Goal: Information Seeking & Learning: Learn about a topic

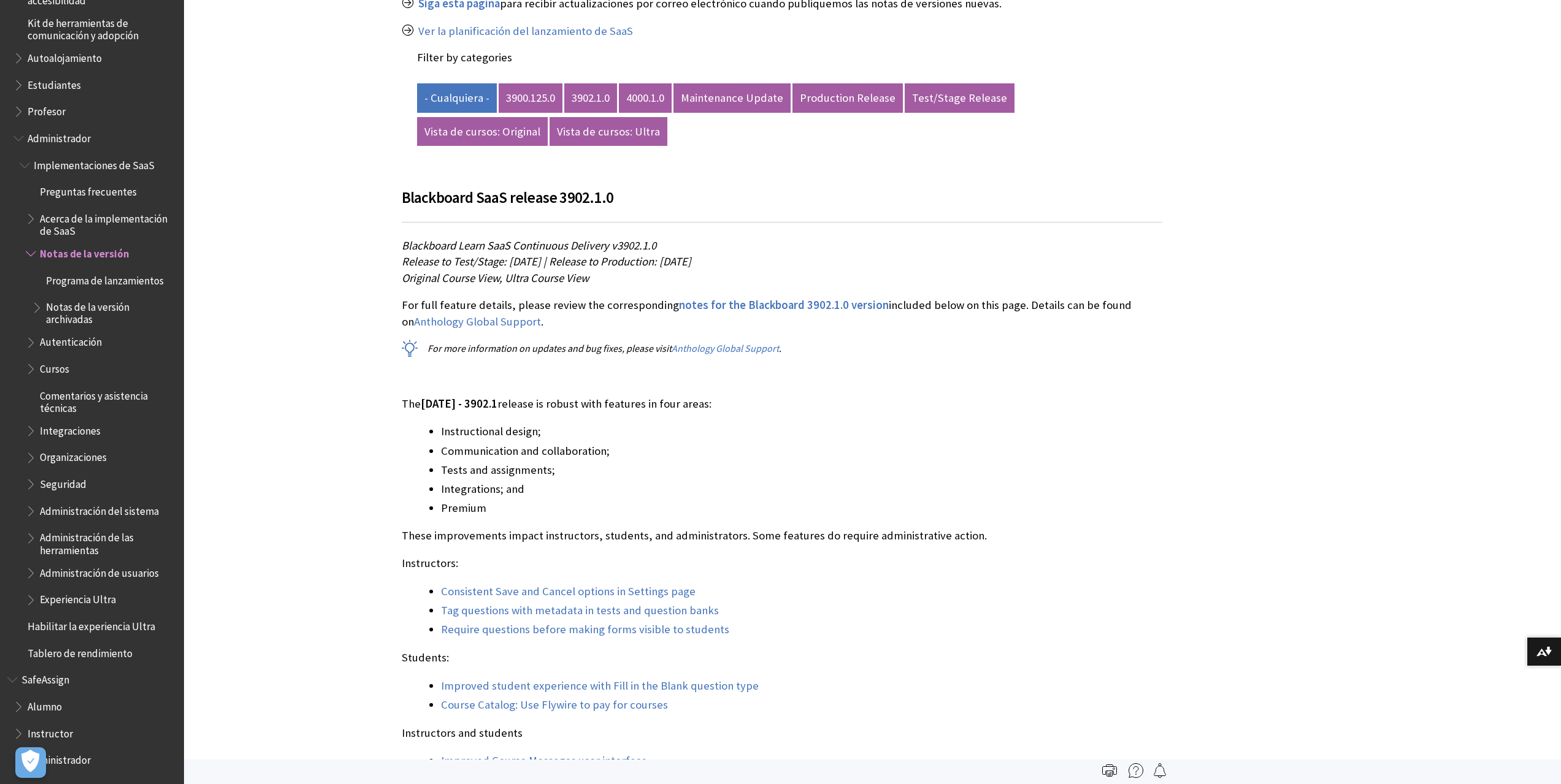
scroll to position [392, 0]
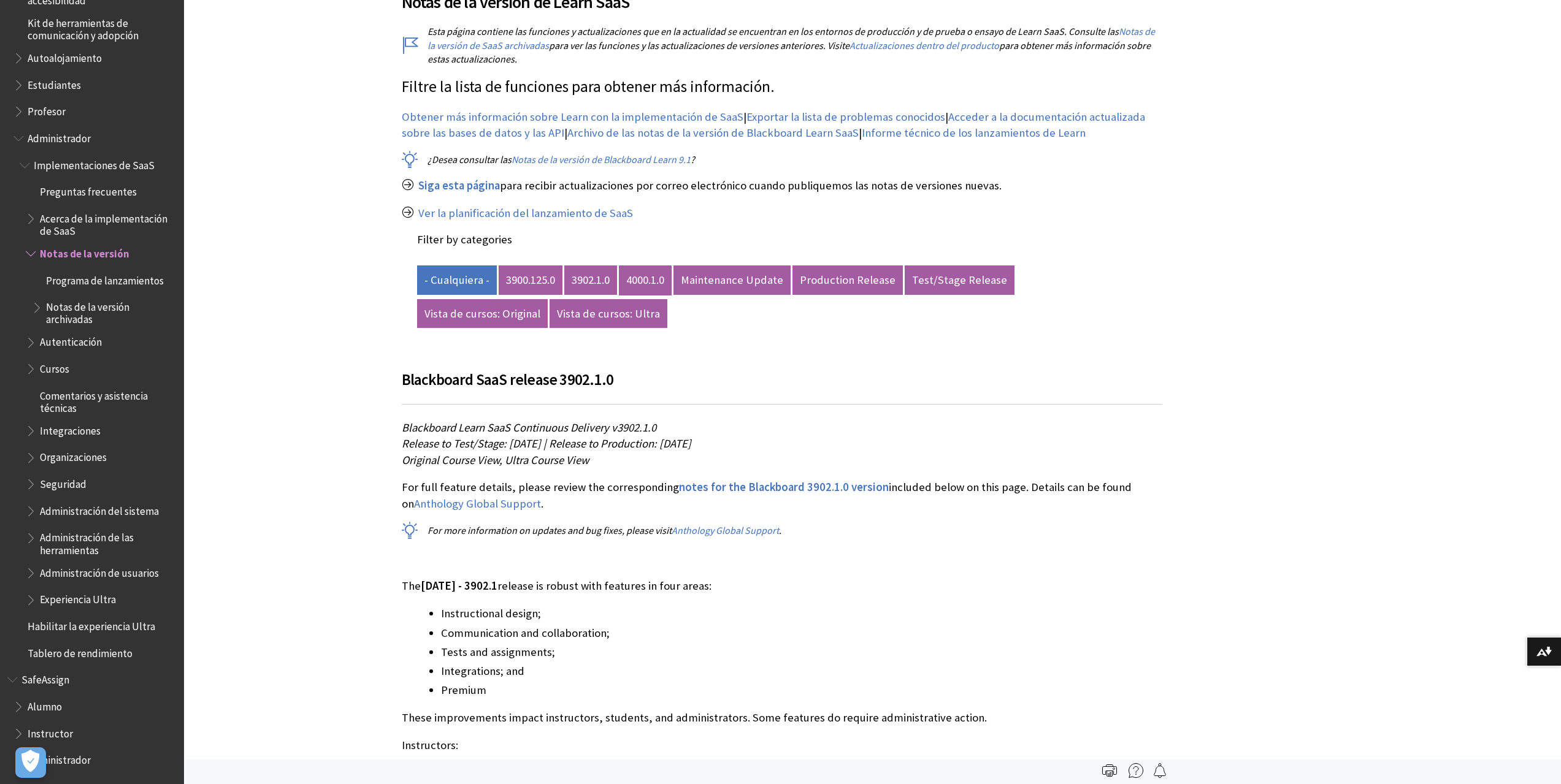
click at [651, 279] on link "4000.1.0" at bounding box center [645, 281] width 53 height 30
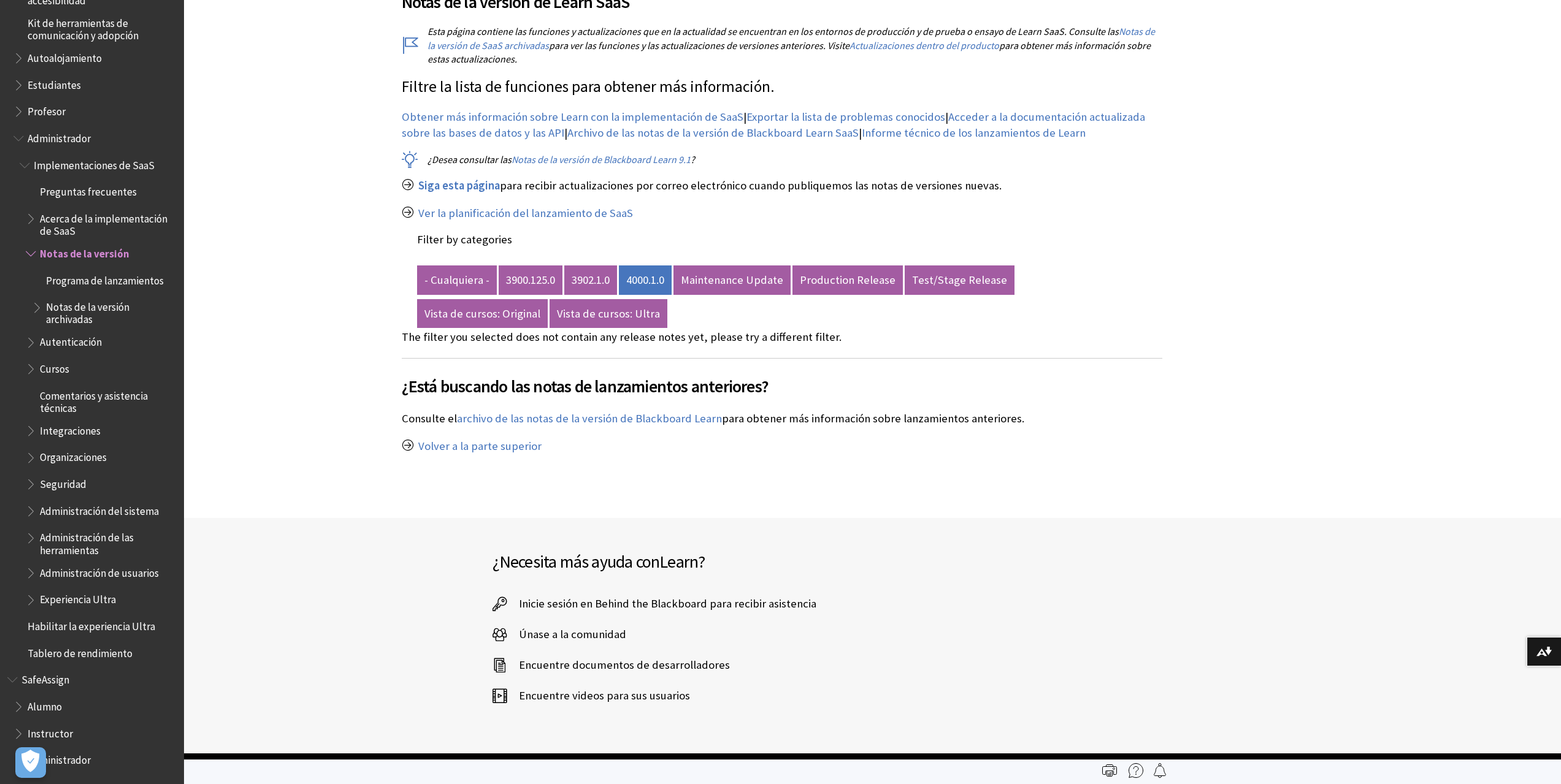
click at [88, 278] on span "Programa de lanzamientos" at bounding box center [104, 279] width 118 height 17
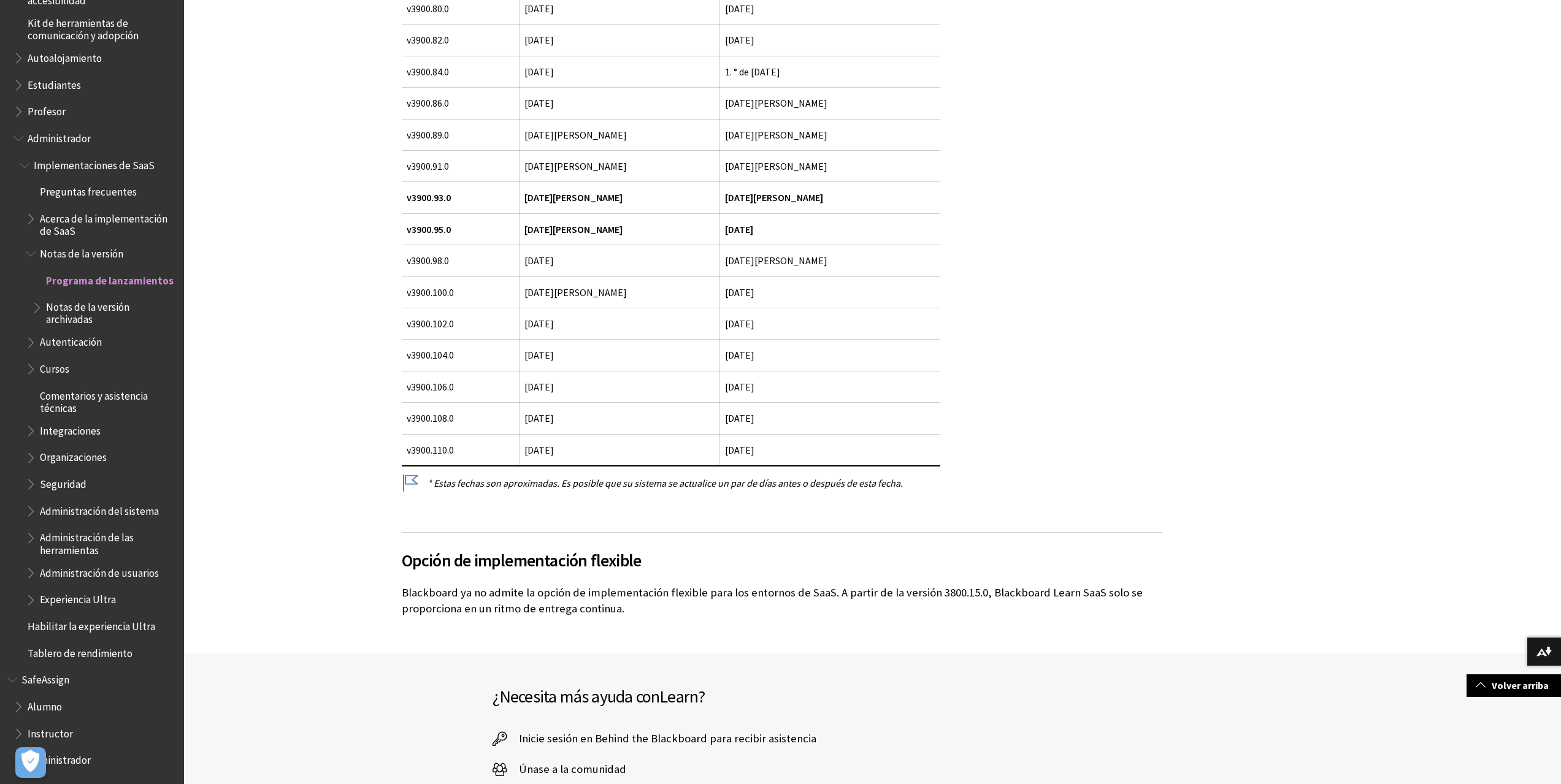
scroll to position [858, 0]
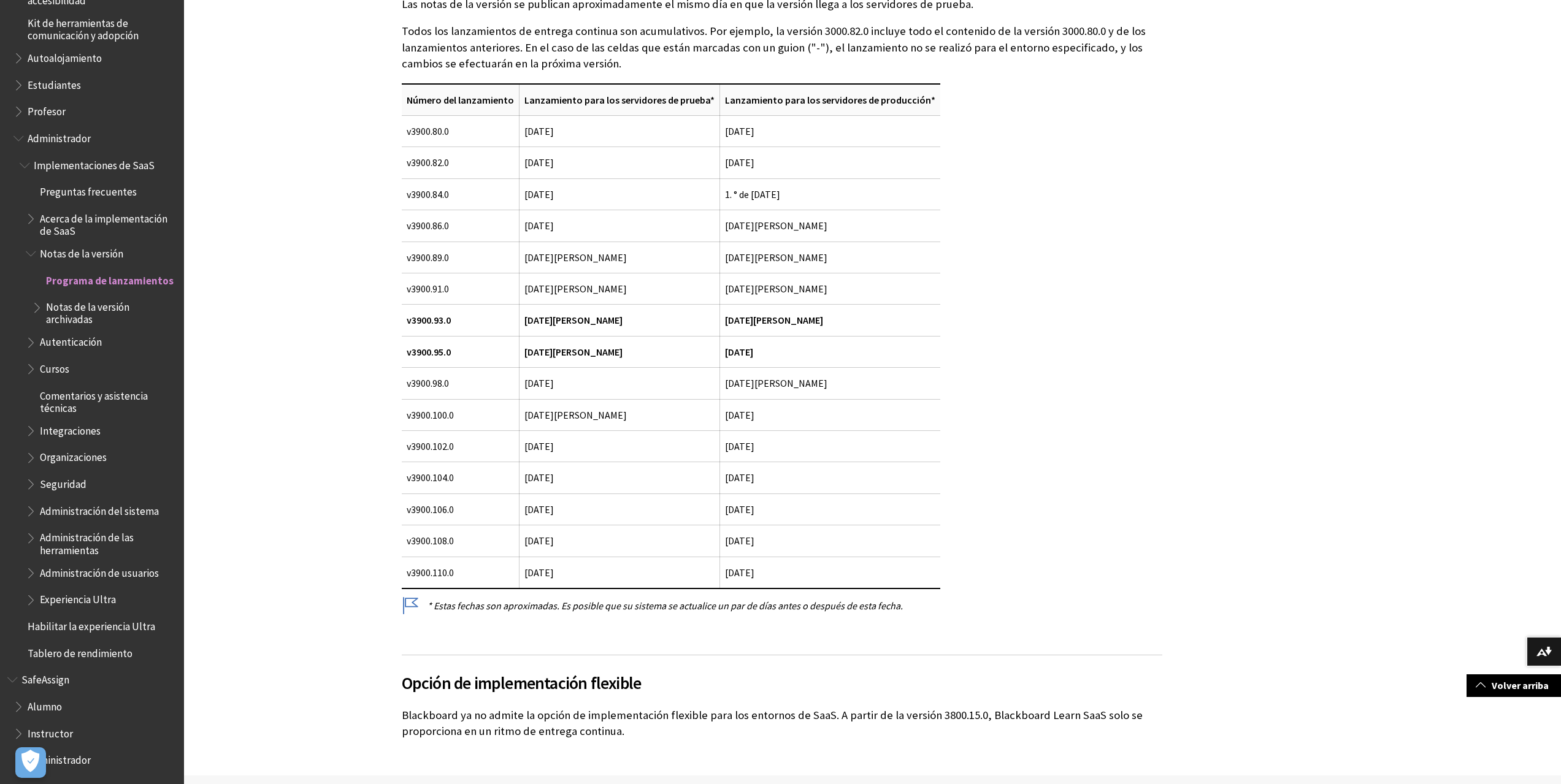
click at [123, 159] on span "Implementaciones de SaaS" at bounding box center [94, 164] width 121 height 17
click at [39, 309] on span "Book outline for Blackboard Learn Help" at bounding box center [38, 305] width 13 height 15
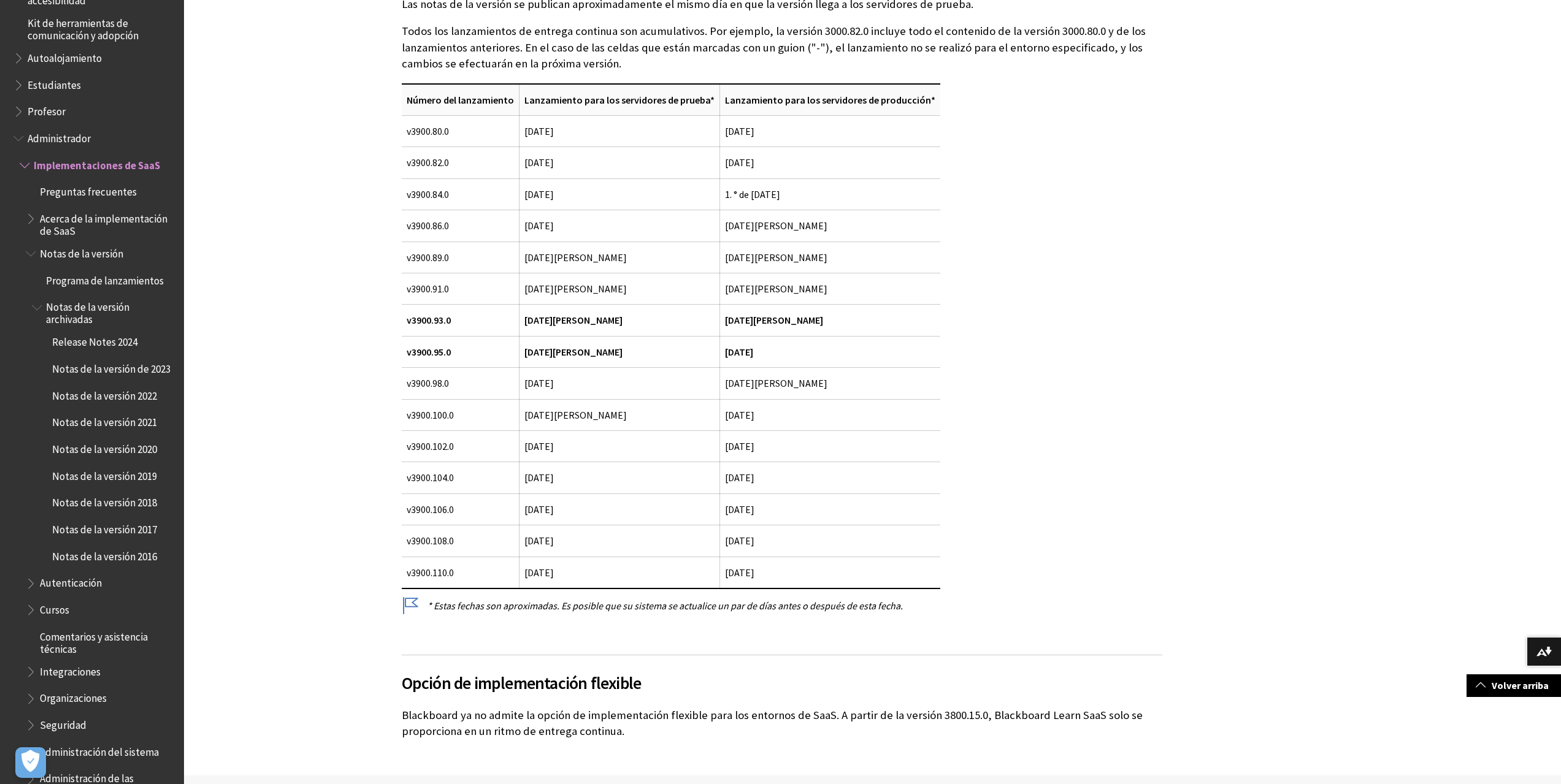
click at [35, 309] on span "Book outline for Blackboard Learn Help" at bounding box center [38, 305] width 13 height 15
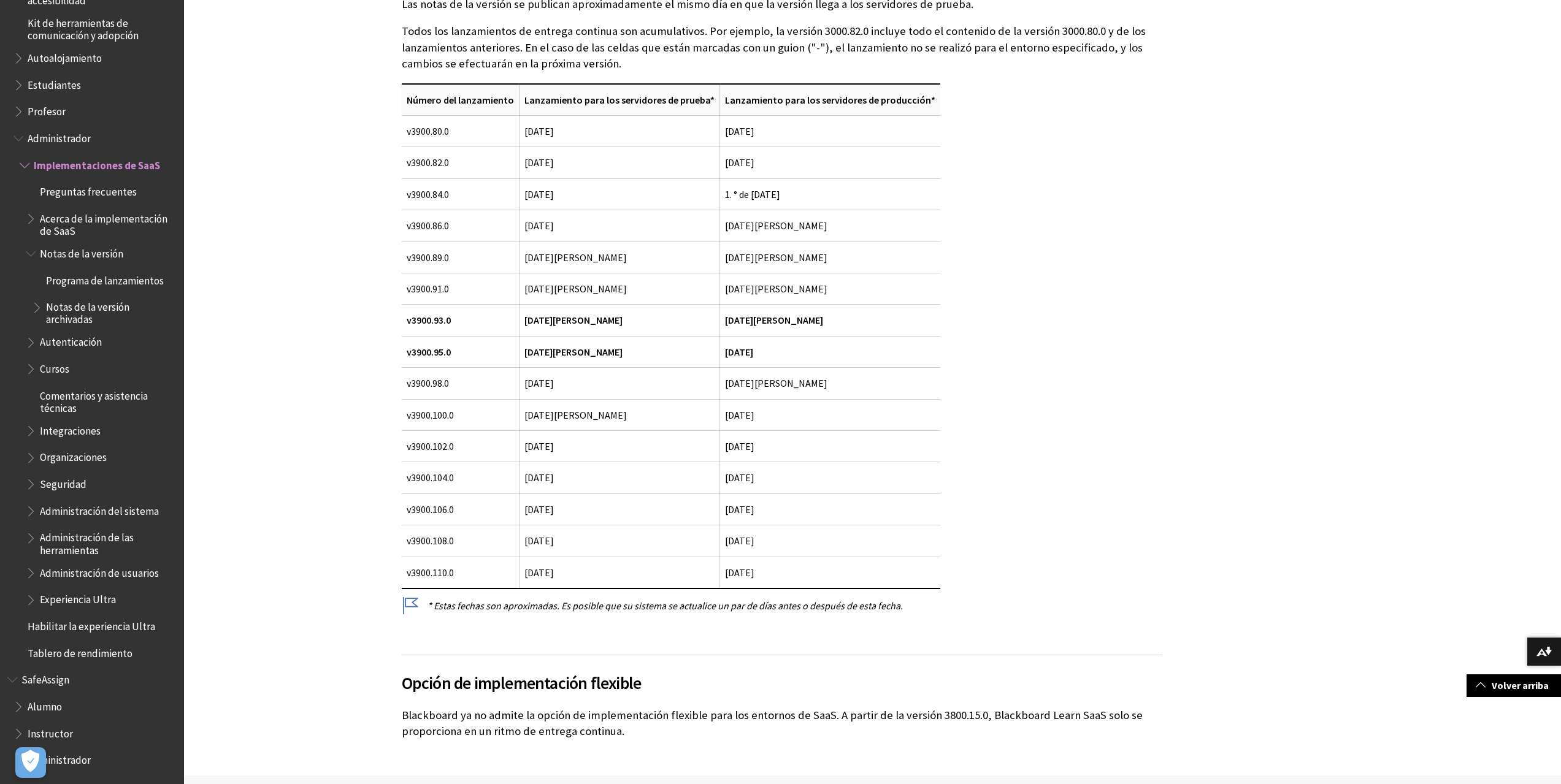
click at [105, 253] on span "Notas de la versión" at bounding box center [82, 252] width 84 height 17
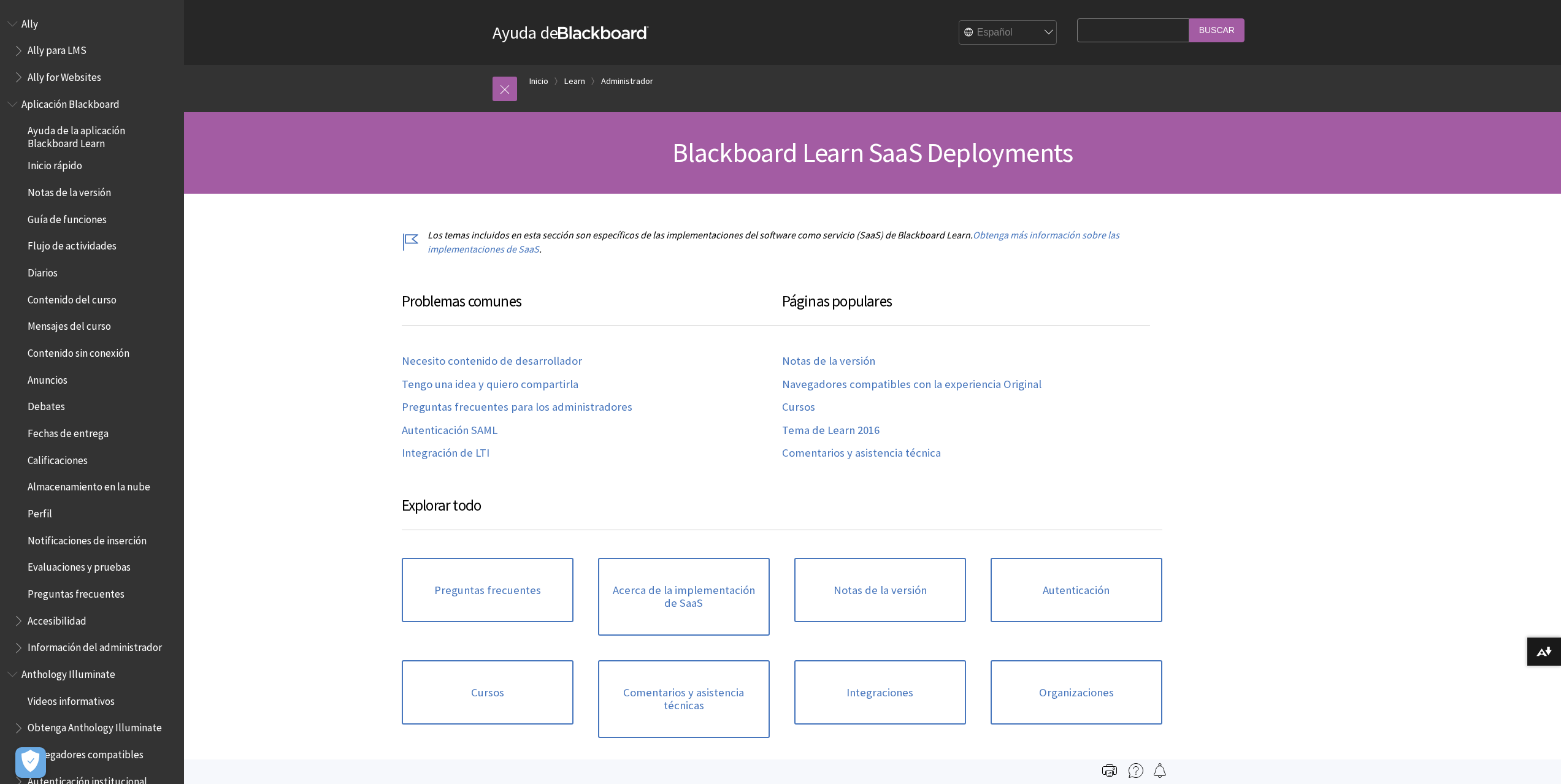
scroll to position [927, 0]
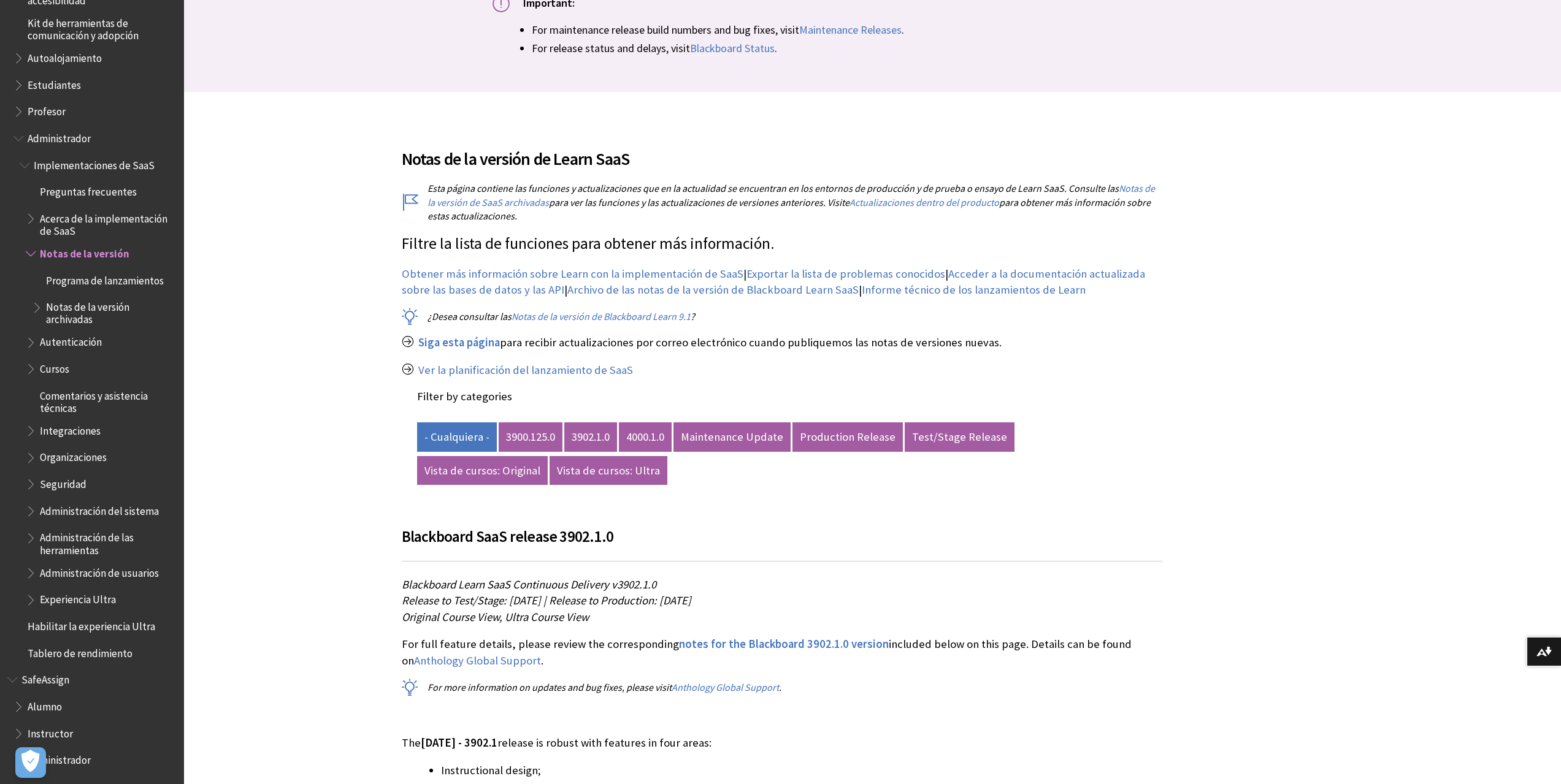
scroll to position [246, 0]
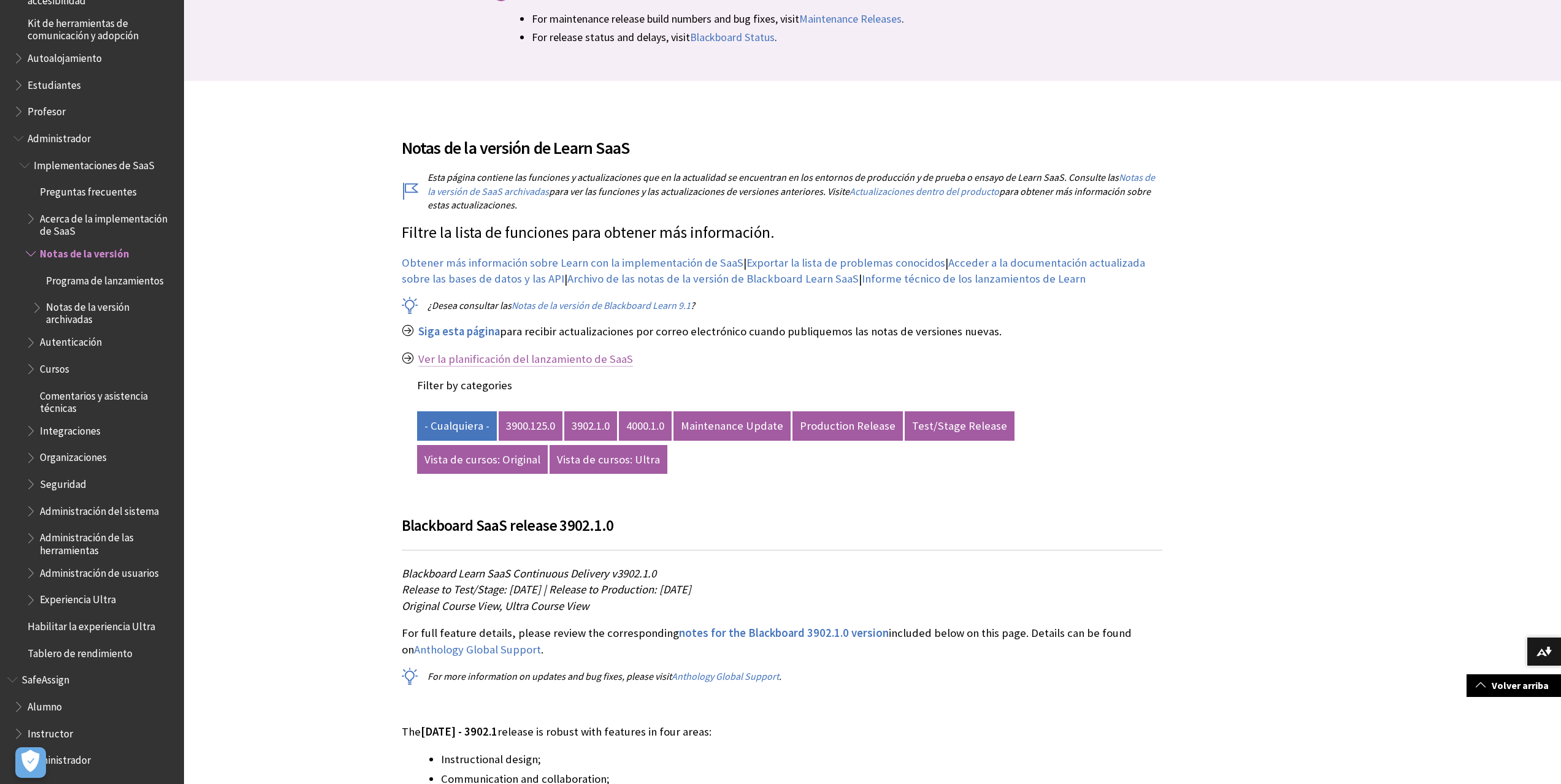
click at [610, 358] on link "Ver la planificación del lanzamiento de SaaS" at bounding box center [526, 360] width 215 height 15
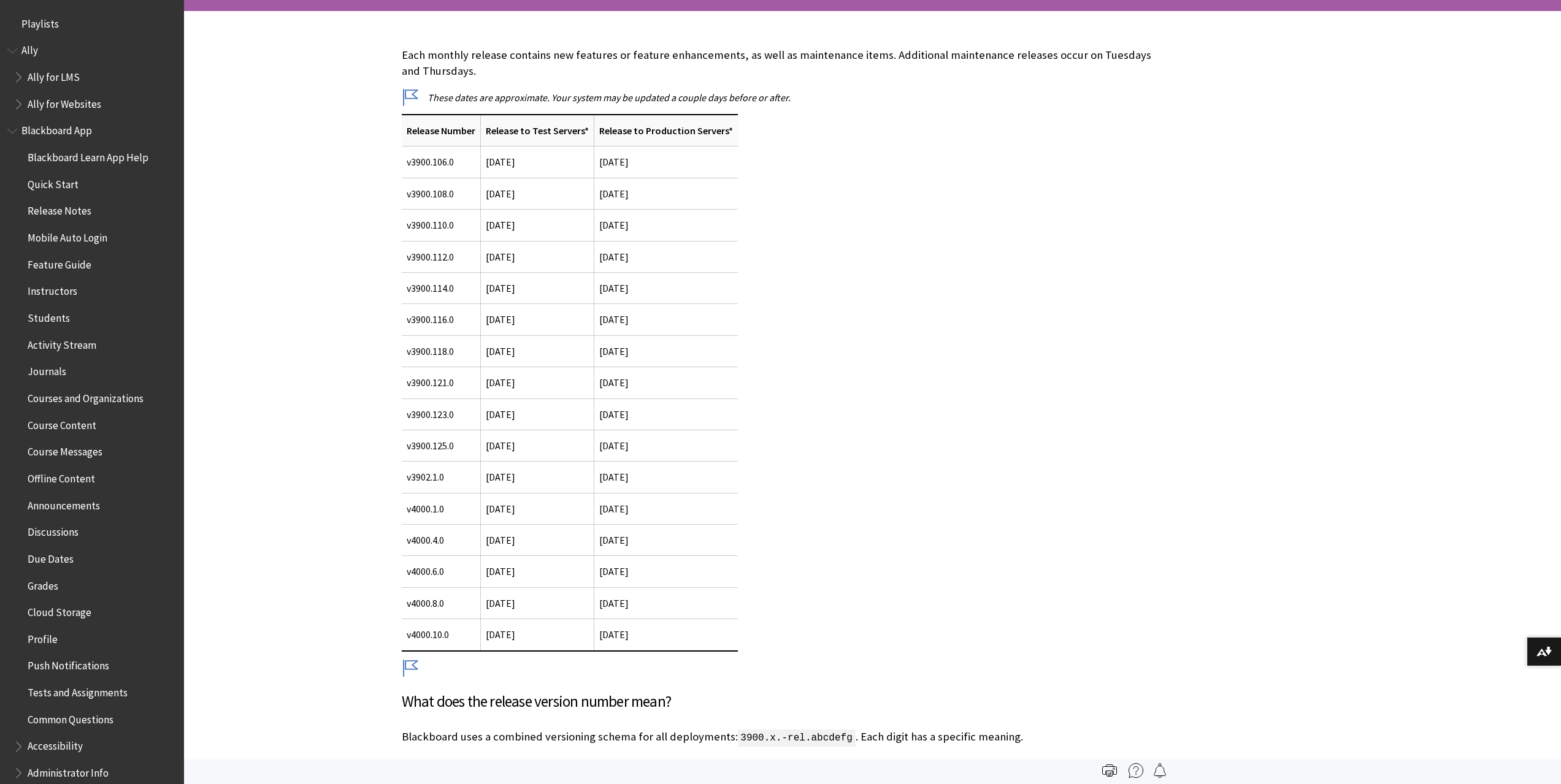
scroll to position [1350, 0]
